Goal: Transaction & Acquisition: Purchase product/service

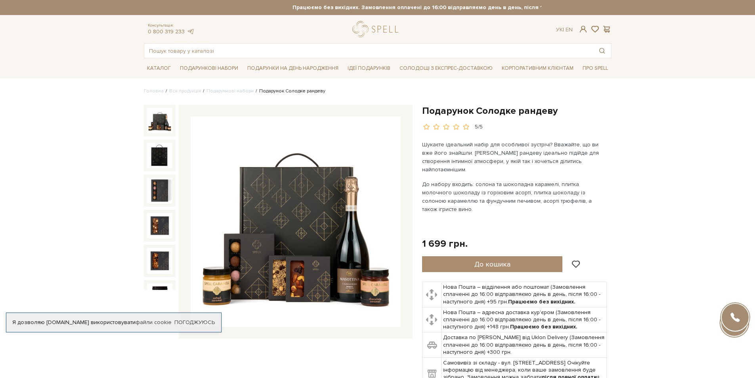
drag, startPoint x: 0, startPoint y: 0, endPoint x: 156, endPoint y: 122, distance: 198.2
click at [156, 122] on img at bounding box center [159, 120] width 25 height 25
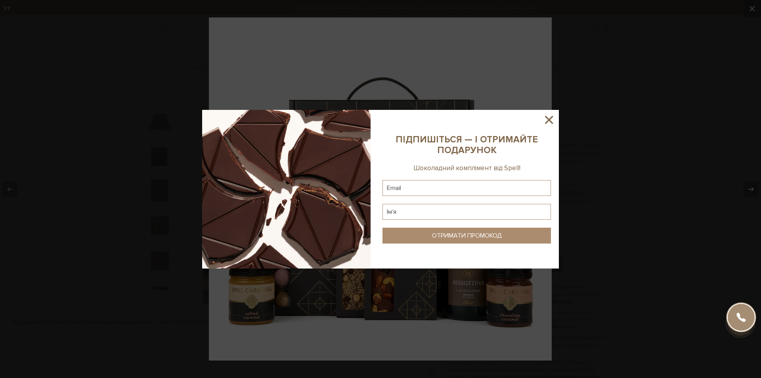
click at [548, 119] on icon at bounding box center [549, 120] width 8 height 8
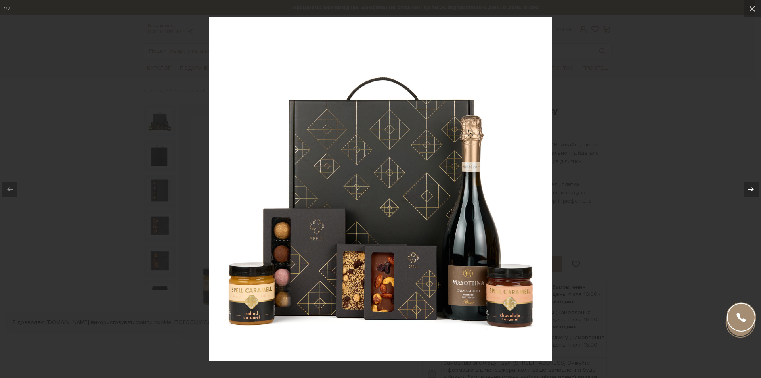
click at [748, 187] on icon at bounding box center [751, 189] width 10 height 10
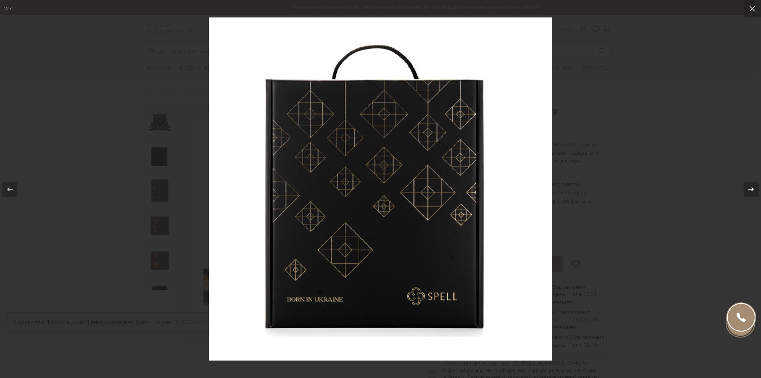
click at [748, 187] on icon at bounding box center [751, 189] width 10 height 10
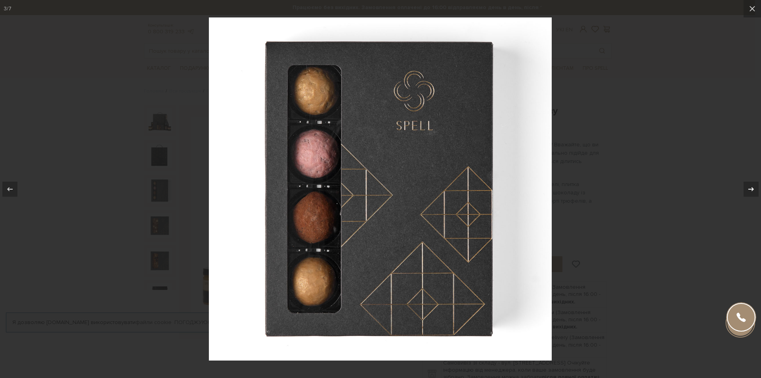
click at [748, 187] on icon at bounding box center [751, 189] width 10 height 10
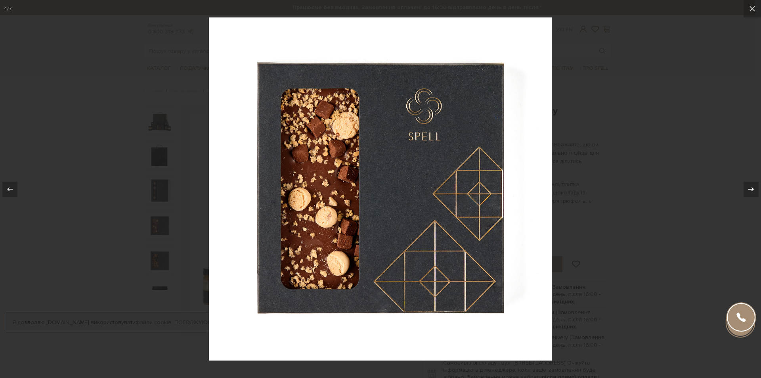
click at [748, 187] on icon at bounding box center [751, 189] width 10 height 10
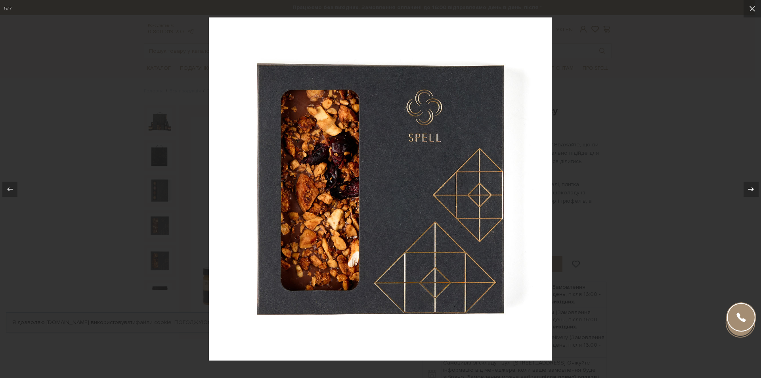
click at [748, 187] on icon at bounding box center [751, 189] width 10 height 10
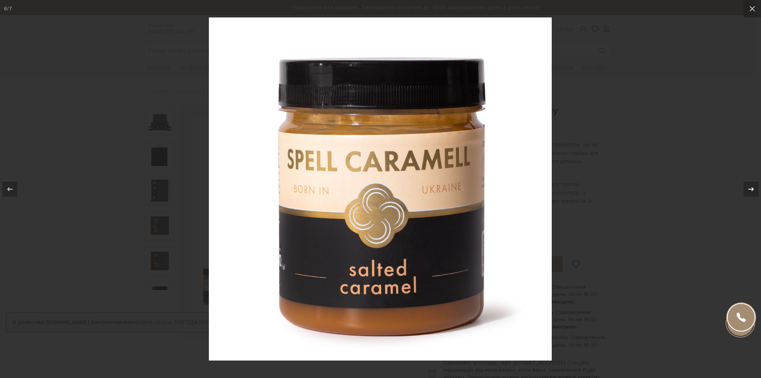
click at [748, 187] on icon at bounding box center [751, 189] width 10 height 10
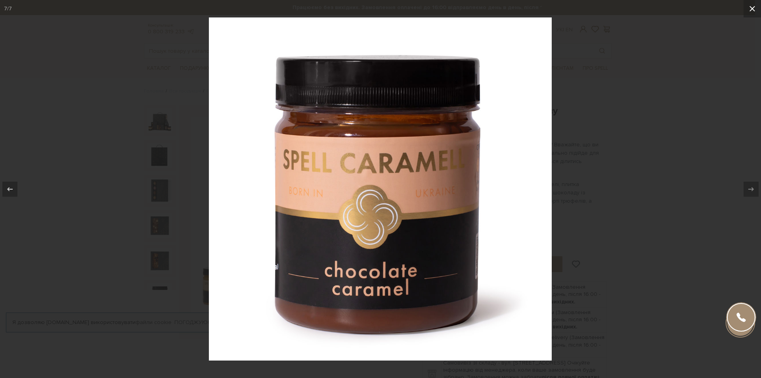
click at [750, 5] on icon at bounding box center [752, 9] width 10 height 10
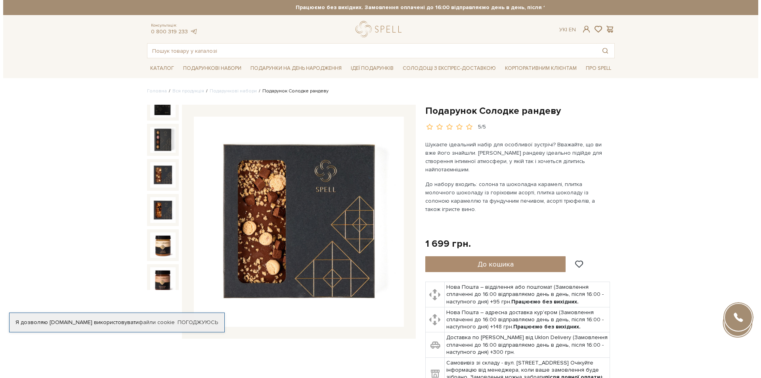
scroll to position [119, 0]
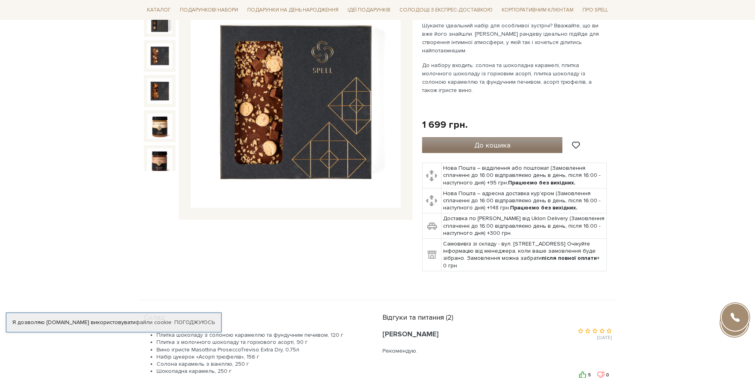
click at [493, 141] on span "До кошика" at bounding box center [492, 145] width 36 height 9
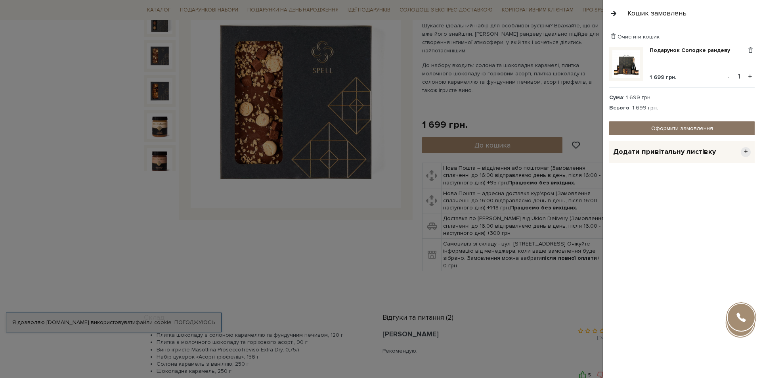
click at [674, 128] on link "Оформити замовлення" at bounding box center [681, 128] width 145 height 14
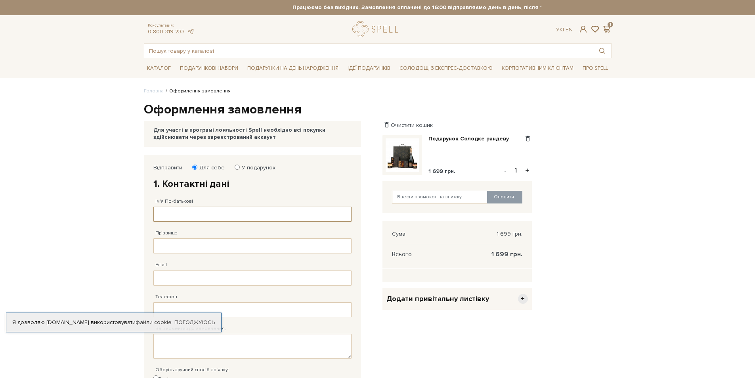
click at [168, 209] on input "Ім'я По-батькові" at bounding box center [252, 213] width 198 height 15
click at [171, 244] on input "Прізвище" at bounding box center [252, 245] width 198 height 15
drag, startPoint x: 181, startPoint y: 212, endPoint x: 149, endPoint y: 214, distance: 32.2
click at [149, 214] on div "Відправити Для себе У подарунок 1. Контактні дані Ім'я По-батькові [PERSON_NAME…" at bounding box center [252, 294] width 206 height 269
type input "[PERSON_NAME]"
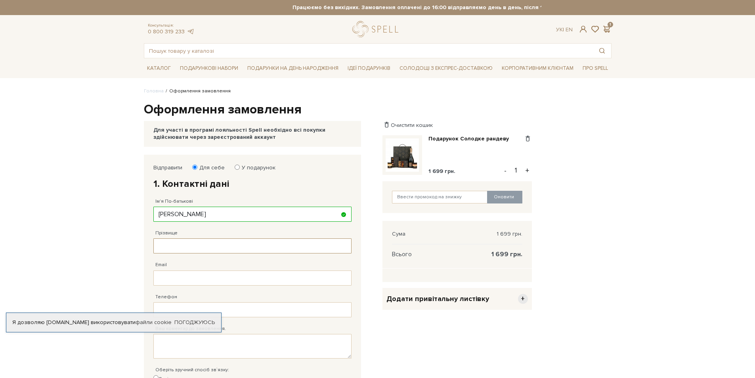
click at [171, 244] on input "Прізвище" at bounding box center [252, 245] width 198 height 15
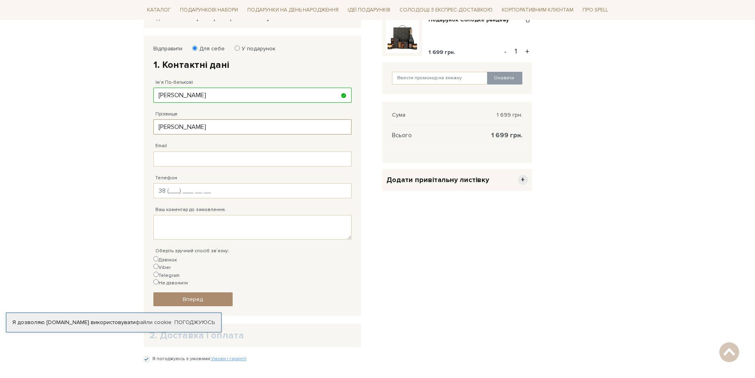
type input "[PERSON_NAME]"
click at [168, 190] on input "Телефон" at bounding box center [252, 190] width 198 height 15
type input "[PHONE_NUMBER]"
click at [155, 258] on input "Дзвінок" at bounding box center [155, 258] width 5 height 5
radio input "true"
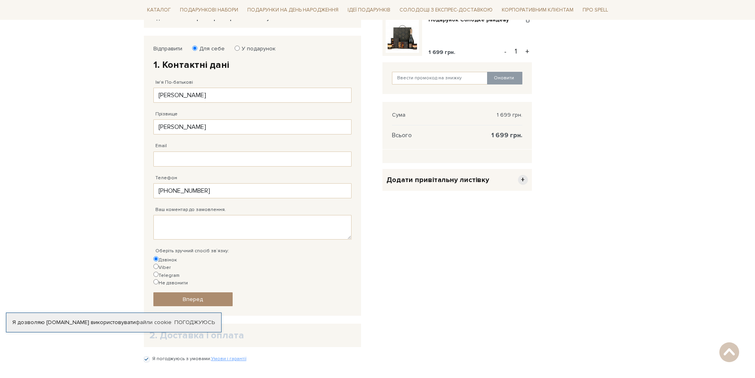
click at [190, 296] on span "Вперед" at bounding box center [193, 299] width 20 height 7
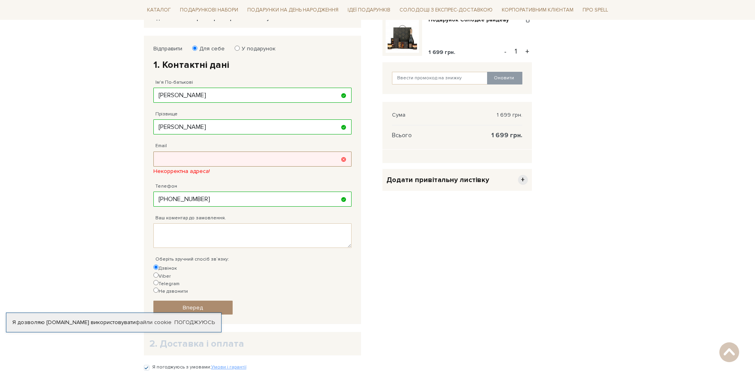
click at [167, 153] on input "Email" at bounding box center [252, 158] width 198 height 15
type input "[EMAIL_ADDRESS][DOMAIN_NAME]"
click at [200, 300] on link "Вперед" at bounding box center [192, 307] width 79 height 14
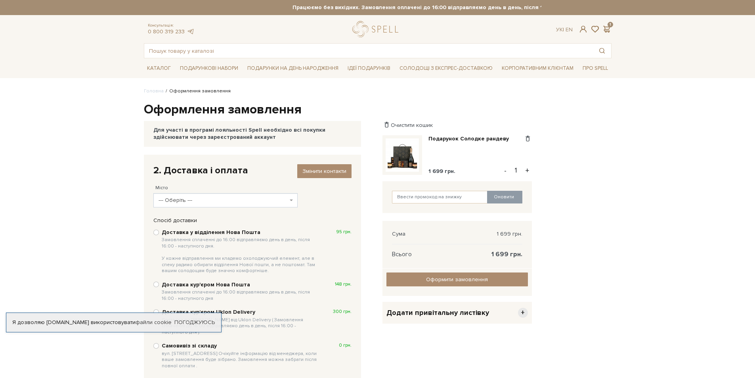
click at [291, 201] on span at bounding box center [292, 200] width 2 height 14
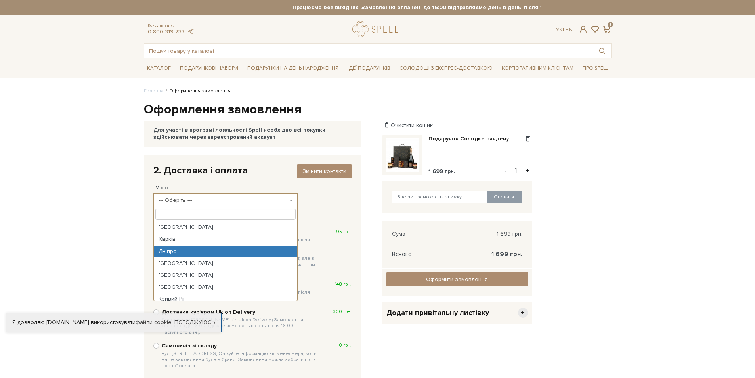
select select "Дніпро"
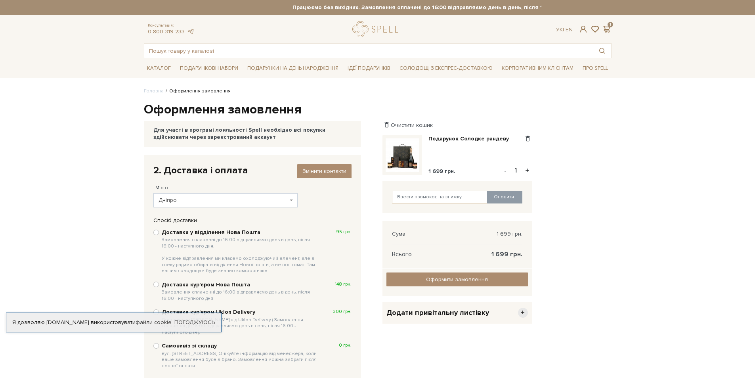
scroll to position [40, 0]
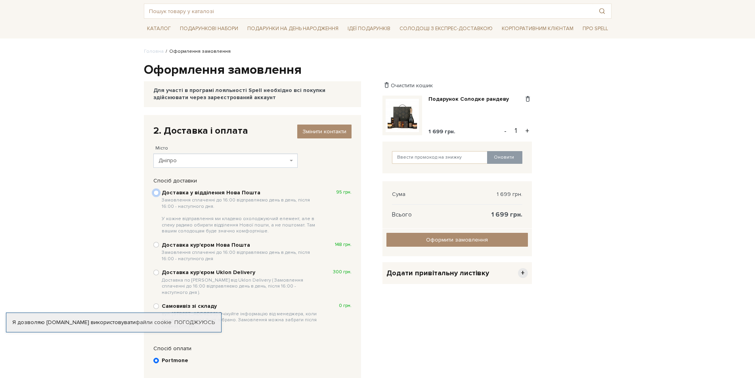
click at [157, 193] on input "Доставка у відділення Нова Пошта Замовлення сплаченні до 16:00 відправляємо ден…" at bounding box center [156, 193] width 6 height 6
radio input "true"
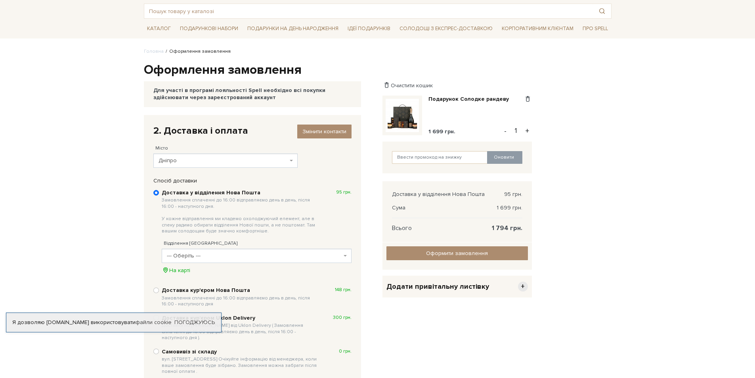
click at [347, 254] on span "--- Оберіть ---" at bounding box center [257, 255] width 190 height 14
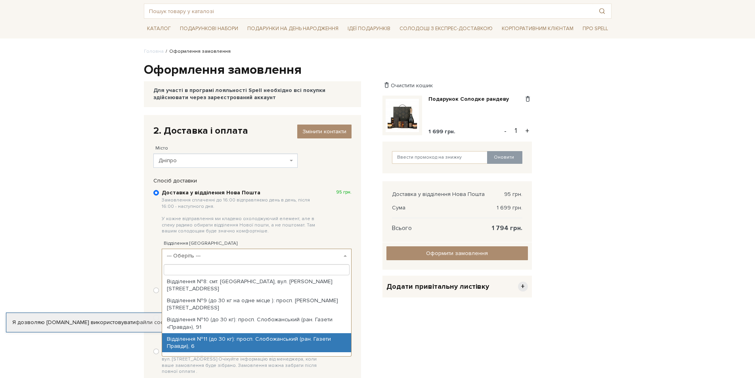
scroll to position [158, 0]
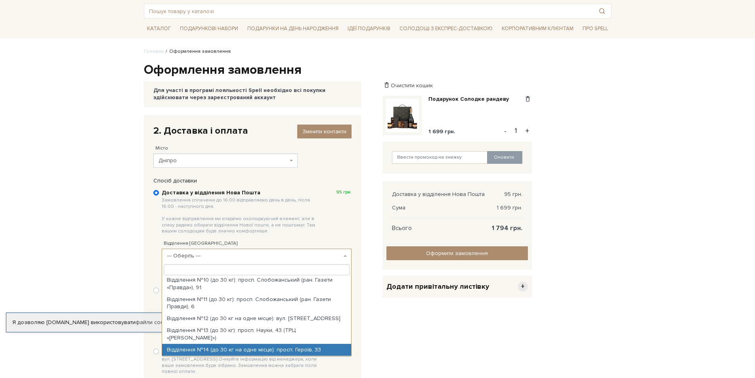
select select "Відділення №14 (до 30 кг на одне місце): просп. Героїв, 33"
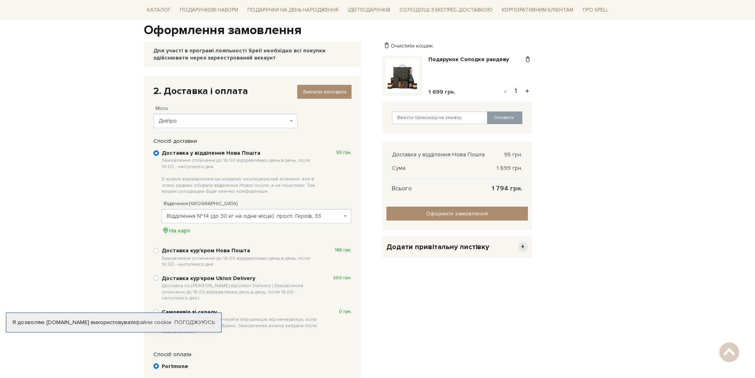
scroll to position [119, 0]
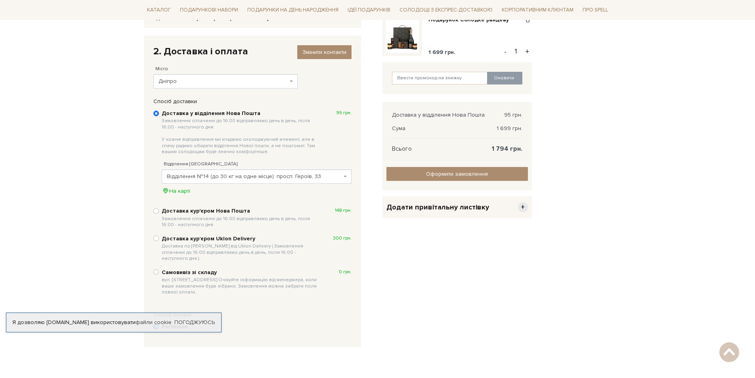
drag, startPoint x: 290, startPoint y: 1, endPoint x: 63, endPoint y: 70, distance: 238.2
click at [63, 70] on body "Подарункові набори SALE Корпоративним клієнтам Доставка і оплата Консультація: …" at bounding box center [377, 174] width 755 height 586
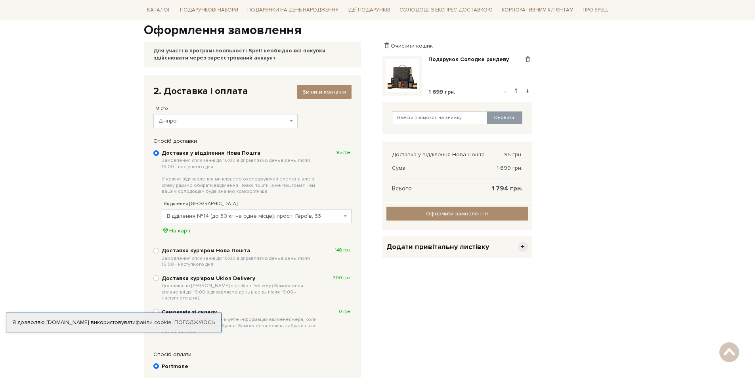
scroll to position [158, 0]
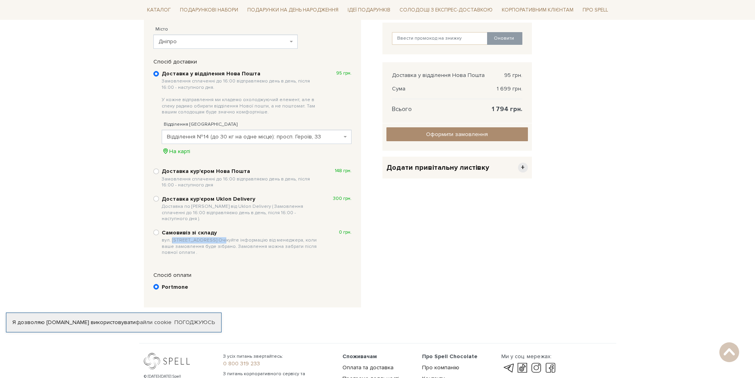
drag, startPoint x: 171, startPoint y: 233, endPoint x: 218, endPoint y: 236, distance: 47.3
click at [218, 237] on span "вул. [STREET_ADDRESS] Очікуйте інформацію від менеджера, коли ваше замовлення б…" at bounding box center [241, 246] width 158 height 19
copy span "Велика Кільцева, 4-А"
click at [435, 131] on input "Оформити замовлення" at bounding box center [456, 134] width 141 height 14
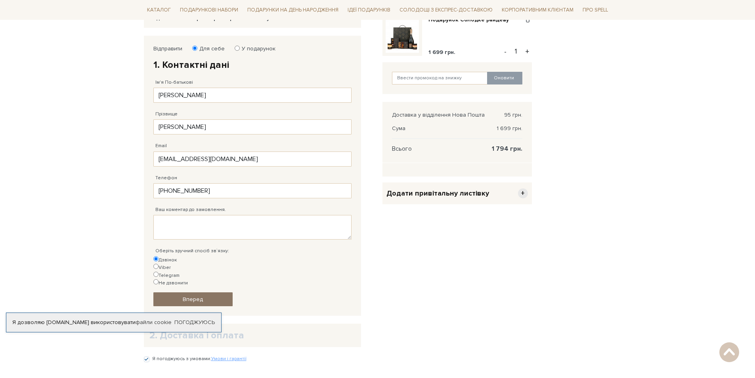
click at [192, 296] on span "Вперед" at bounding box center [193, 299] width 20 height 7
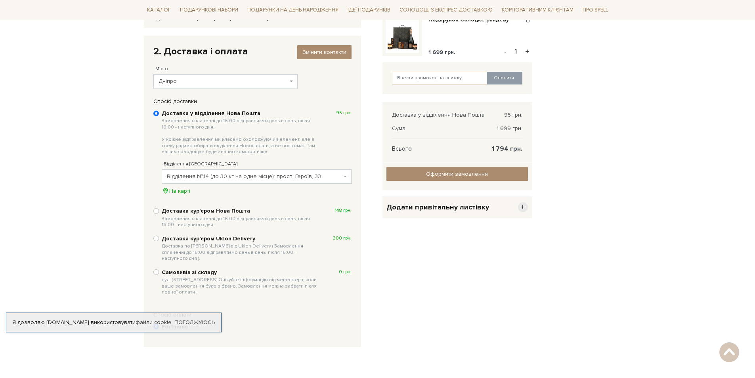
scroll to position [155, 0]
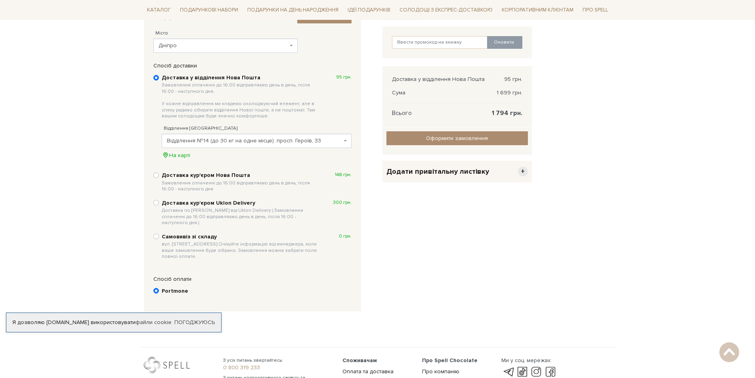
click at [188, 287] on label "Portmone" at bounding box center [257, 291] width 190 height 8
click at [159, 288] on input "Portmone" at bounding box center [156, 291] width 6 height 6
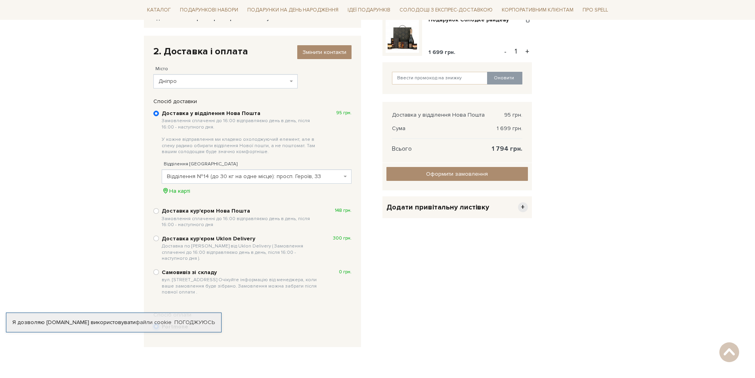
scroll to position [242, 0]
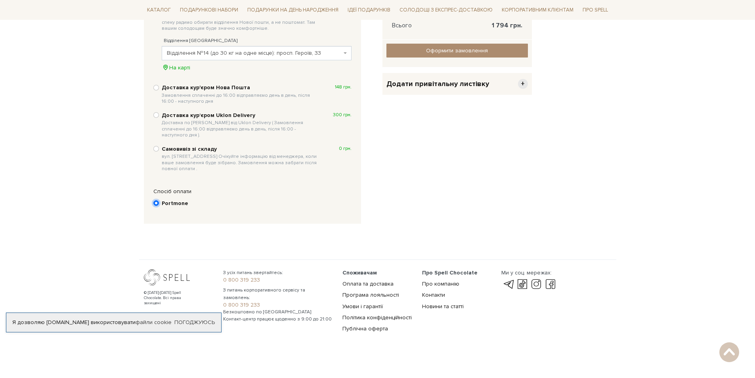
click at [154, 200] on input "Portmone" at bounding box center [156, 203] width 6 height 6
click at [157, 200] on input "Portmone" at bounding box center [156, 203] width 6 height 6
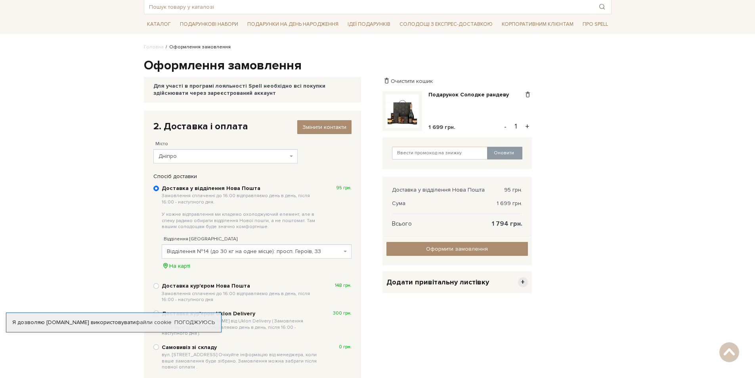
scroll to position [0, 0]
